Goal: Task Accomplishment & Management: Manage account settings

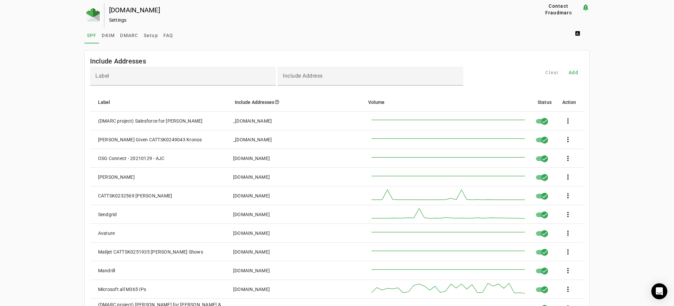
click at [314, 20] on div "Settings" at bounding box center [311, 20] width 405 height 7
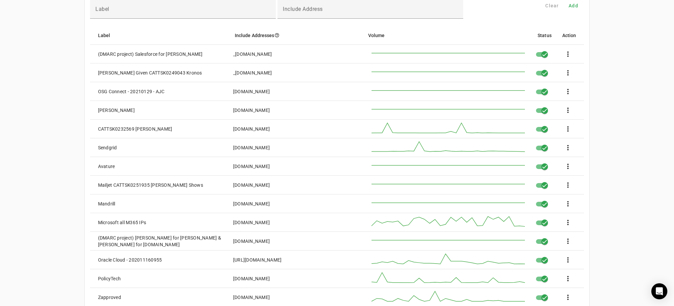
click at [268, 225] on div "[DOMAIN_NAME]" at bounding box center [251, 222] width 37 height 7
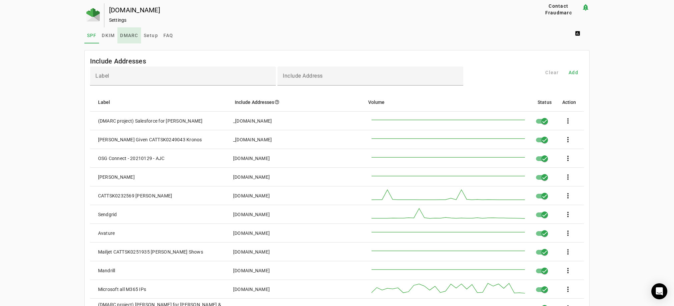
click at [123, 35] on span "DMARC" at bounding box center [129, 35] width 18 height 5
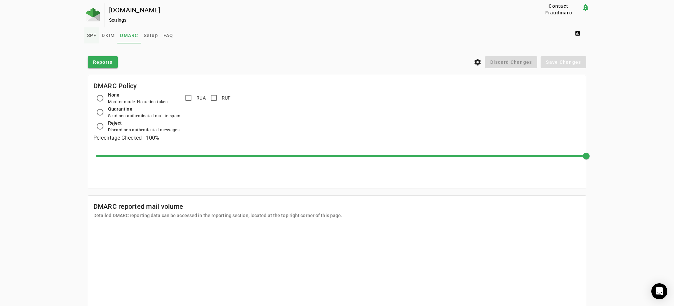
click at [90, 34] on span "SPF" at bounding box center [92, 35] width 10 height 5
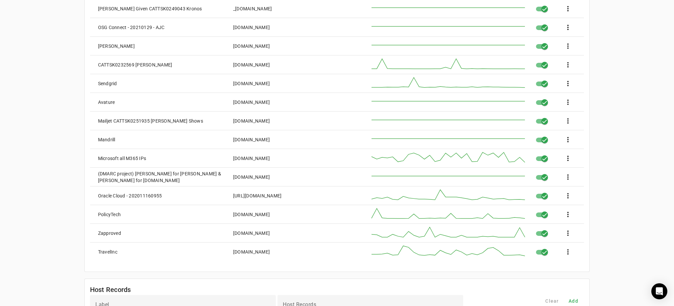
scroll to position [133, 0]
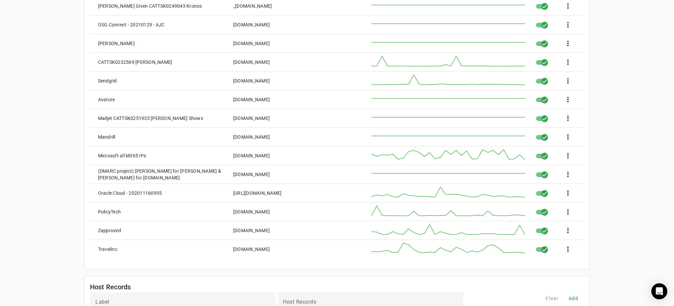
click at [132, 155] on div "Microsoft all M365 IPs" at bounding box center [122, 155] width 48 height 7
click at [270, 159] on div "[DOMAIN_NAME]" at bounding box center [251, 155] width 37 height 7
click at [572, 160] on span at bounding box center [568, 155] width 16 height 16
click at [603, 164] on div at bounding box center [337, 153] width 674 height 306
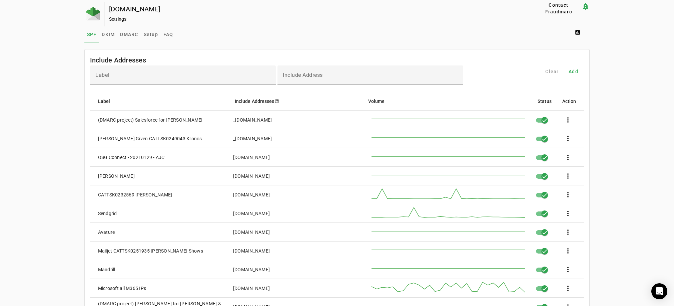
scroll to position [0, 0]
